Goal: Task Accomplishment & Management: Manage account settings

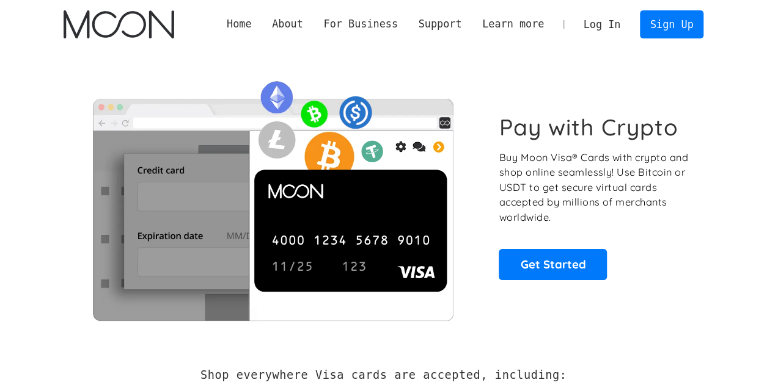
click at [618, 23] on link "Log In" at bounding box center [601, 24] width 57 height 27
click at [605, 29] on link "Log In" at bounding box center [601, 24] width 57 height 27
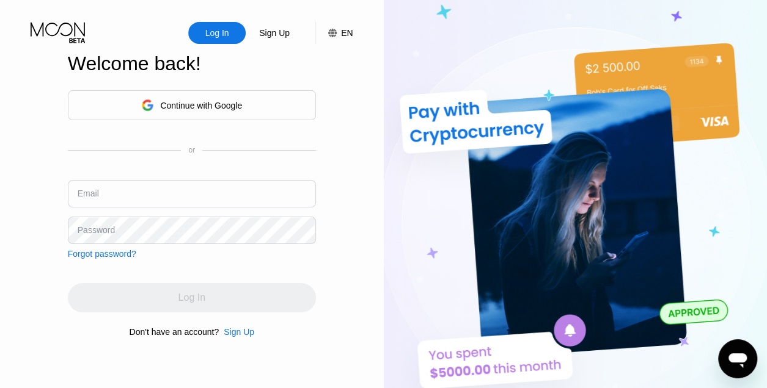
type input "[EMAIL_ADDRESS][DOMAIN_NAME]"
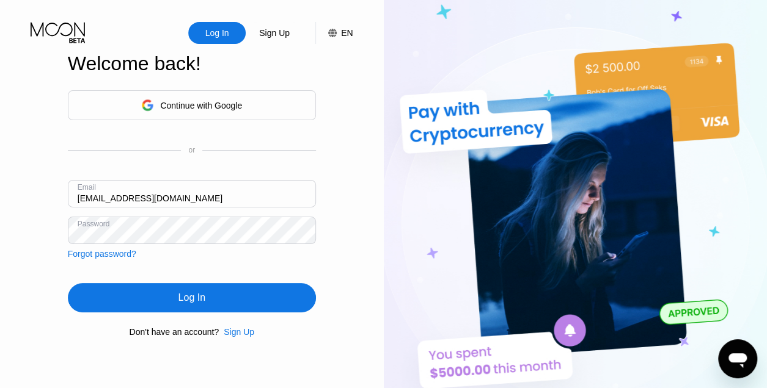
click at [86, 269] on div "Continue with Google or Email [EMAIL_ADDRESS][DOMAIN_NAME] Password Forgot pass…" at bounding box center [192, 214] width 248 height 248
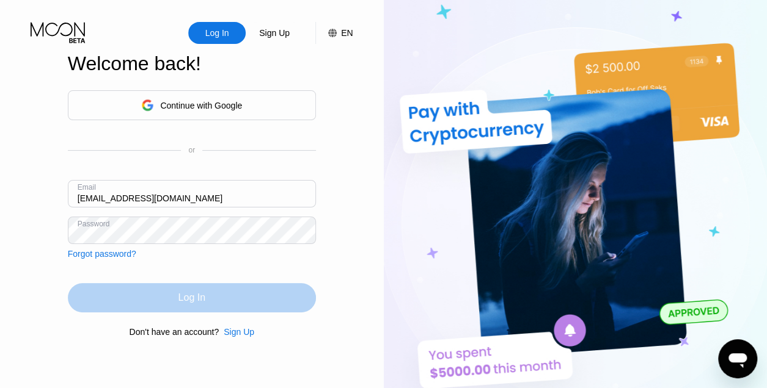
drag, startPoint x: 151, startPoint y: 284, endPoint x: 162, endPoint y: 300, distance: 19.7
click at [162, 300] on div "Log In" at bounding box center [192, 297] width 248 height 29
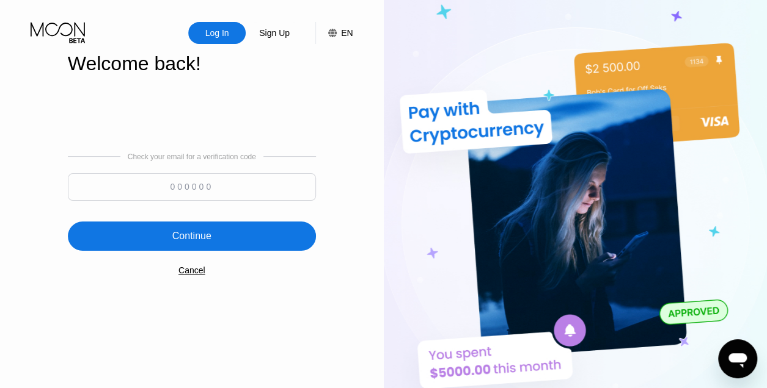
click at [225, 188] on input at bounding box center [192, 186] width 248 height 27
type input "963924"
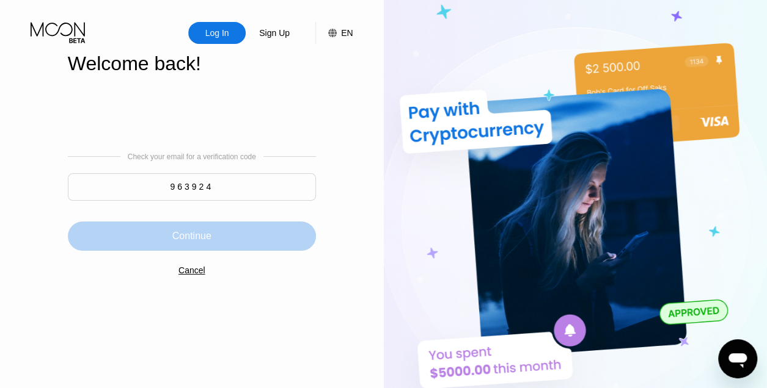
click at [206, 239] on div "Continue" at bounding box center [191, 236] width 39 height 12
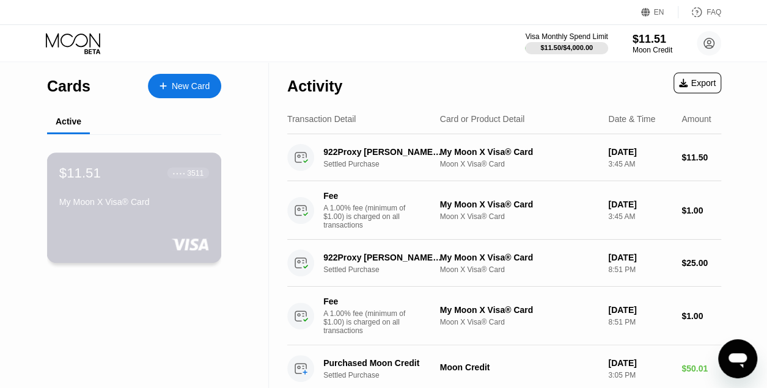
click at [195, 177] on div "3511" at bounding box center [195, 173] width 16 height 9
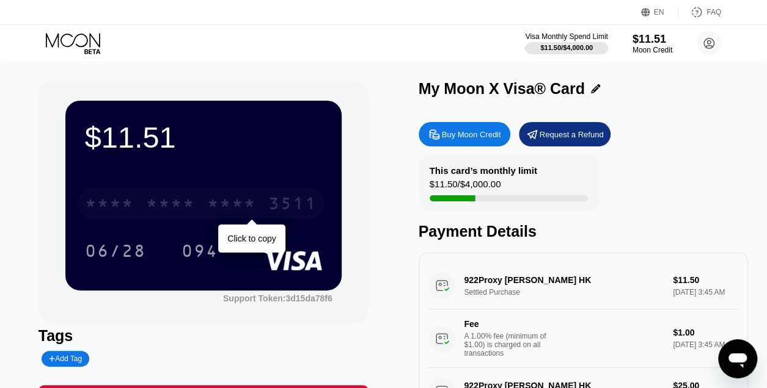
click at [214, 210] on div "* * * *" at bounding box center [231, 205] width 49 height 20
